Goal: Transaction & Acquisition: Purchase product/service

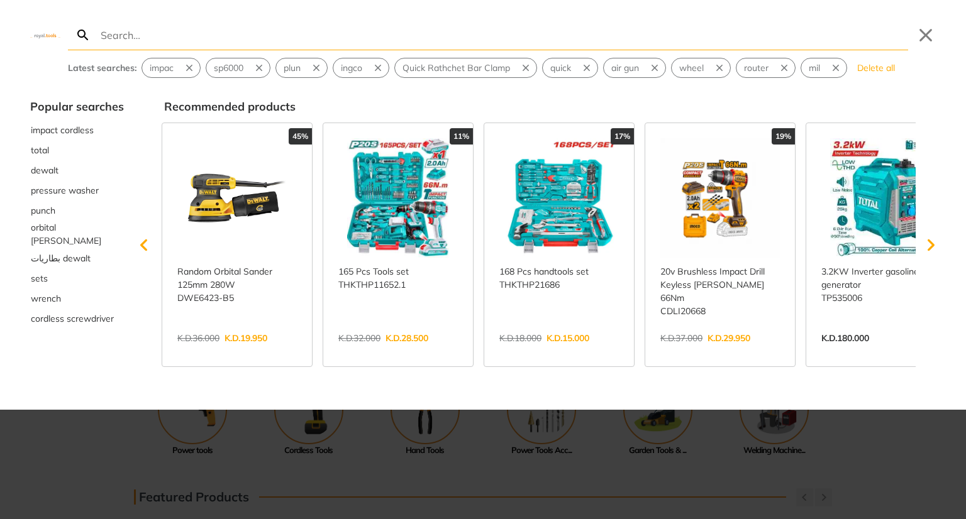
click at [554, 387] on div "Search Submit Close Latest searches: impac sp6000 plun ingco Quick Rathchet Bar…" at bounding box center [483, 259] width 966 height 519
click at [455, 411] on div at bounding box center [483, 259] width 966 height 519
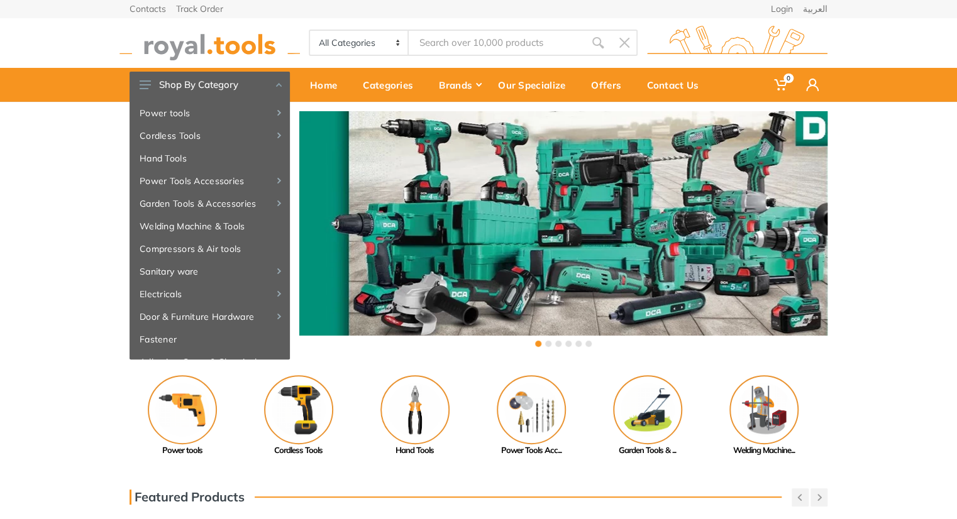
drag, startPoint x: 385, startPoint y: 415, endPoint x: 690, endPoint y: 370, distance: 308.1
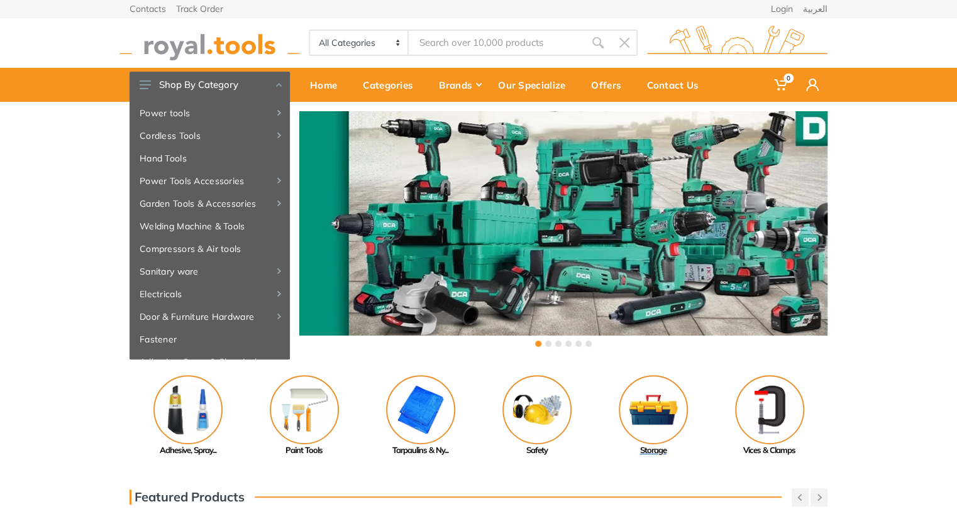
click at [645, 410] on img at bounding box center [653, 409] width 69 height 69
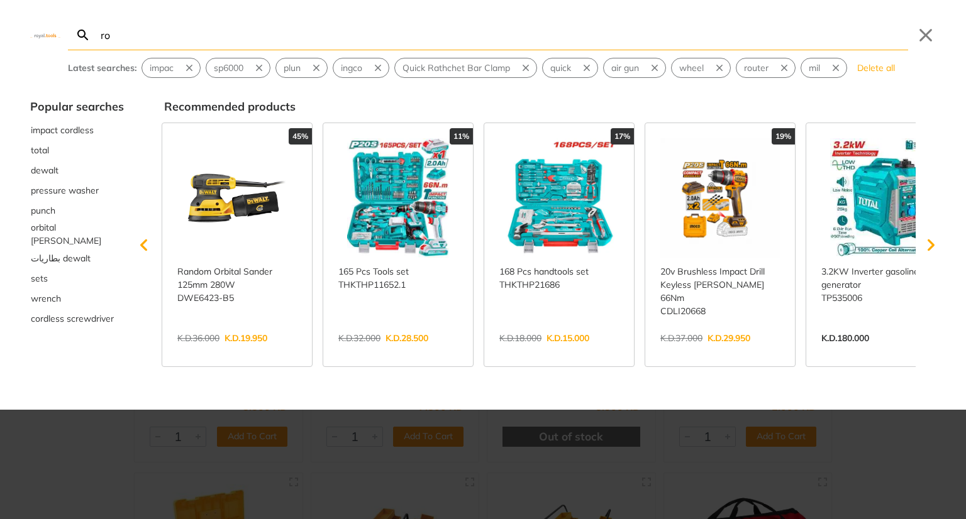
type input "ron"
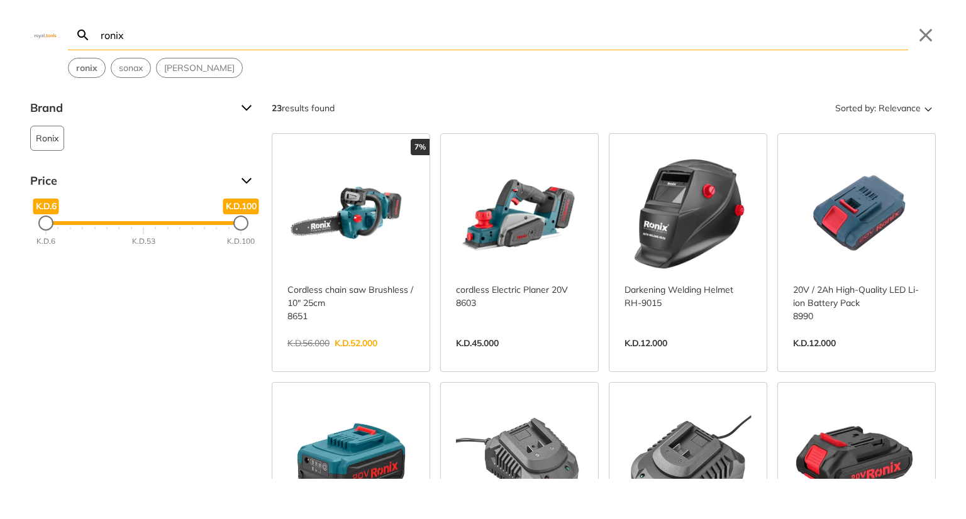
type input "ronix"
click at [512, 356] on link "View more →" at bounding box center [519, 356] width 127 height 0
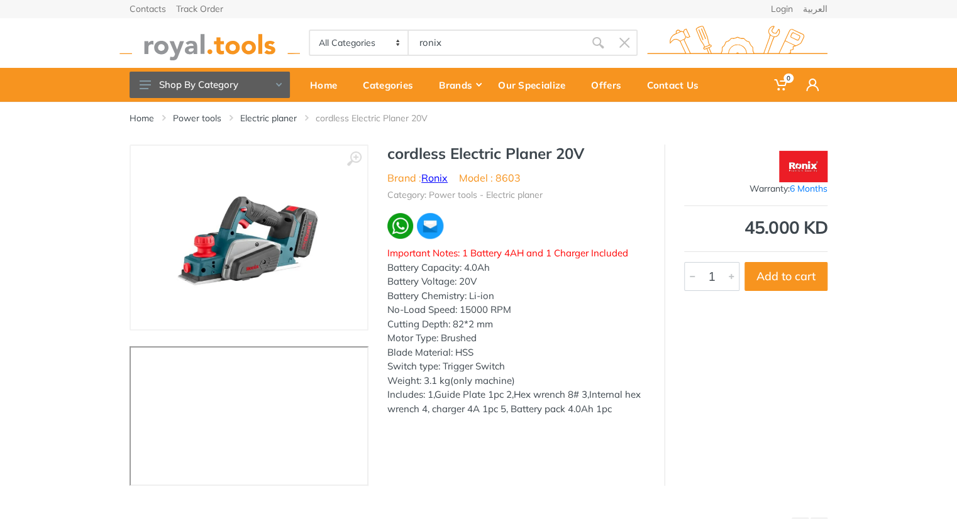
click at [430, 179] on link "Ronix" at bounding box center [434, 178] width 26 height 13
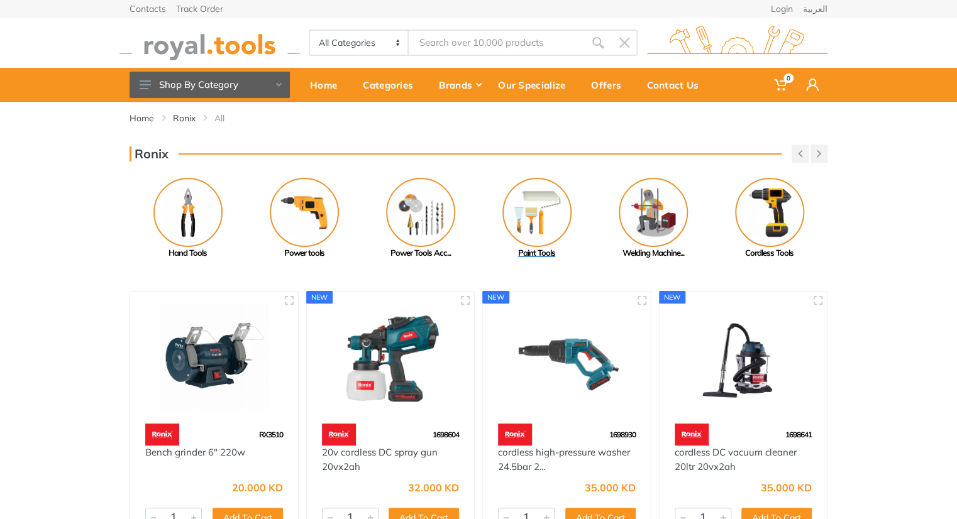
drag, startPoint x: 319, startPoint y: 217, endPoint x: 561, endPoint y: 180, distance: 244.1
click at [561, 180] on div "Hand Tools Power tools Power Tools Acc... Paint Tools" at bounding box center [478, 219] width 698 height 82
click at [592, 133] on div "Home Ronix All" at bounding box center [478, 123] width 717 height 43
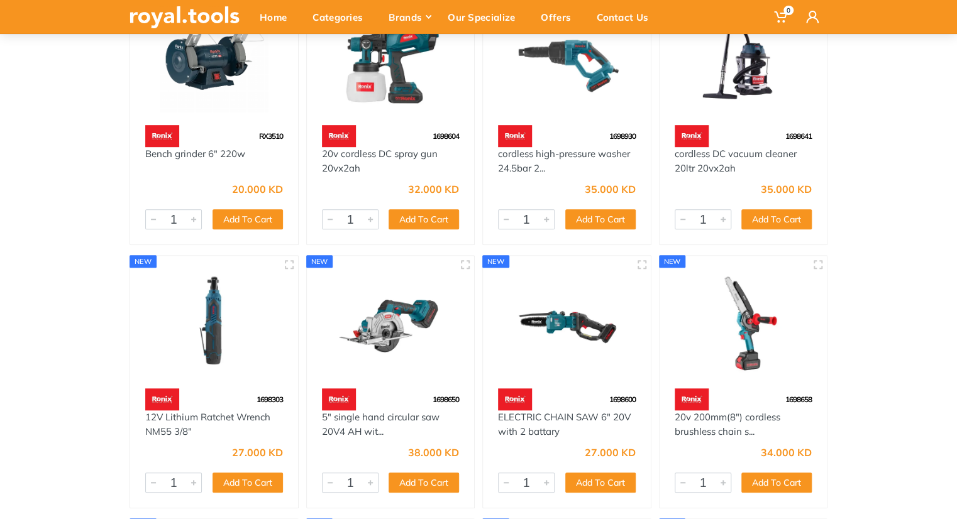
scroll to position [319, 0]
